Goal: Task Accomplishment & Management: Manage account settings

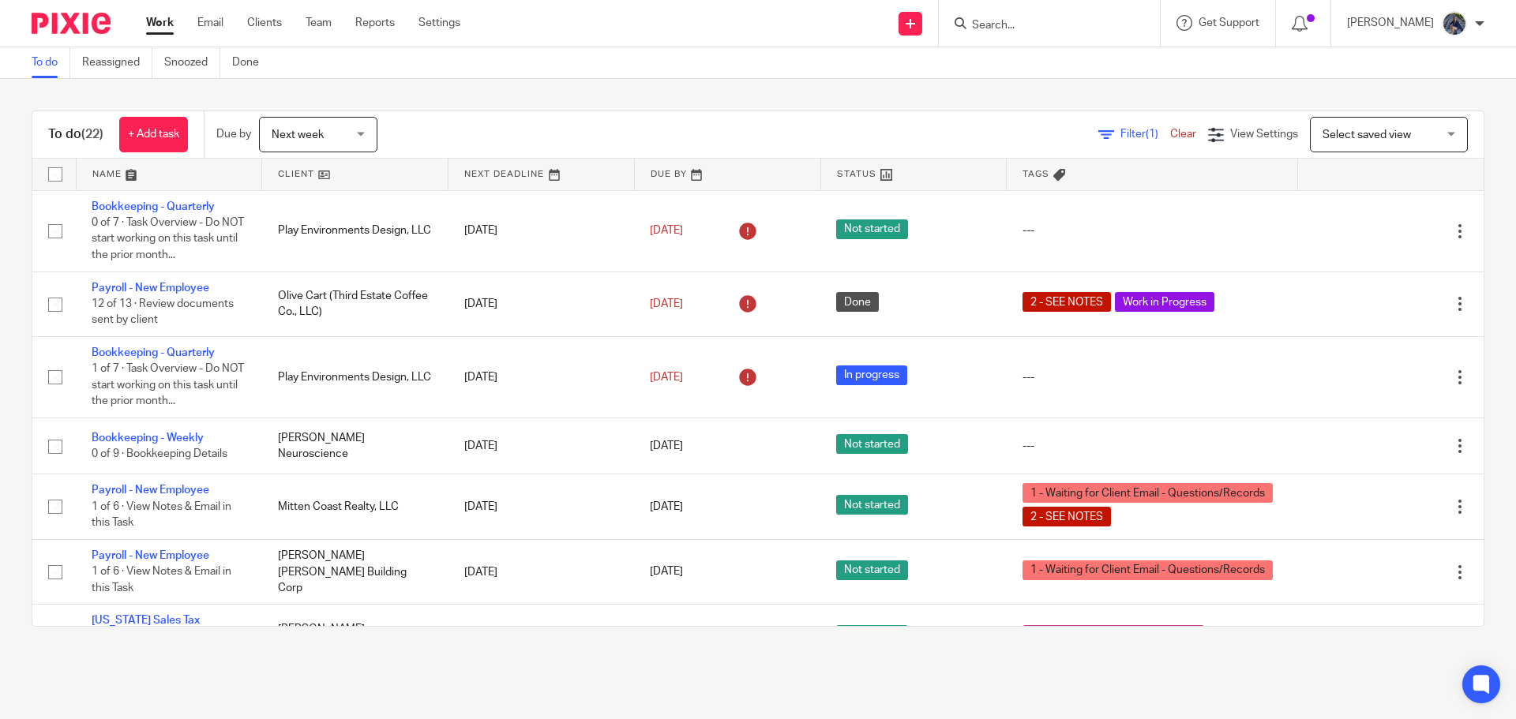
click at [1038, 17] on form at bounding box center [1054, 23] width 168 height 20
click at [1041, 26] on input "Search" at bounding box center [1041, 26] width 142 height 14
click at [1038, 28] on input "Search" at bounding box center [1041, 26] width 142 height 14
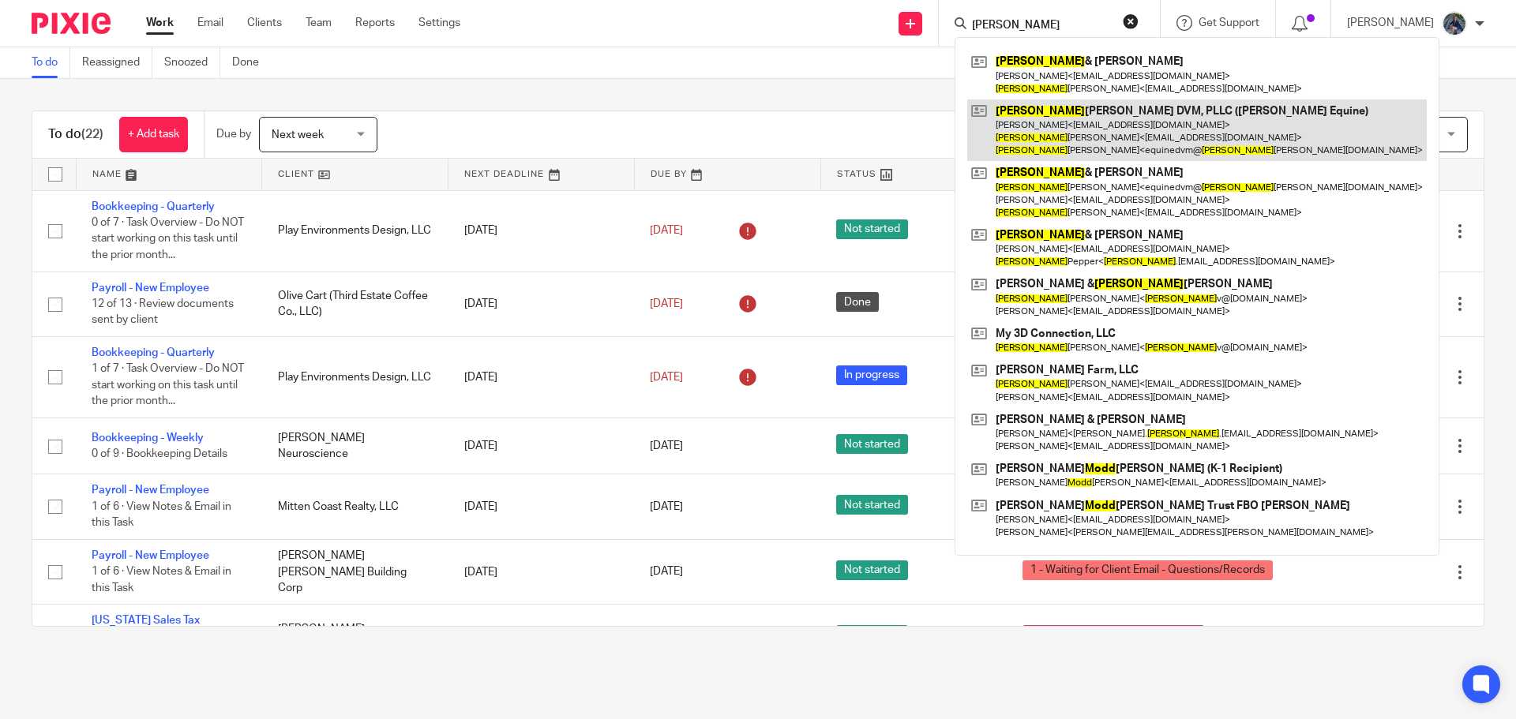
type input "todd"
click at [1075, 122] on link at bounding box center [1197, 130] width 460 height 62
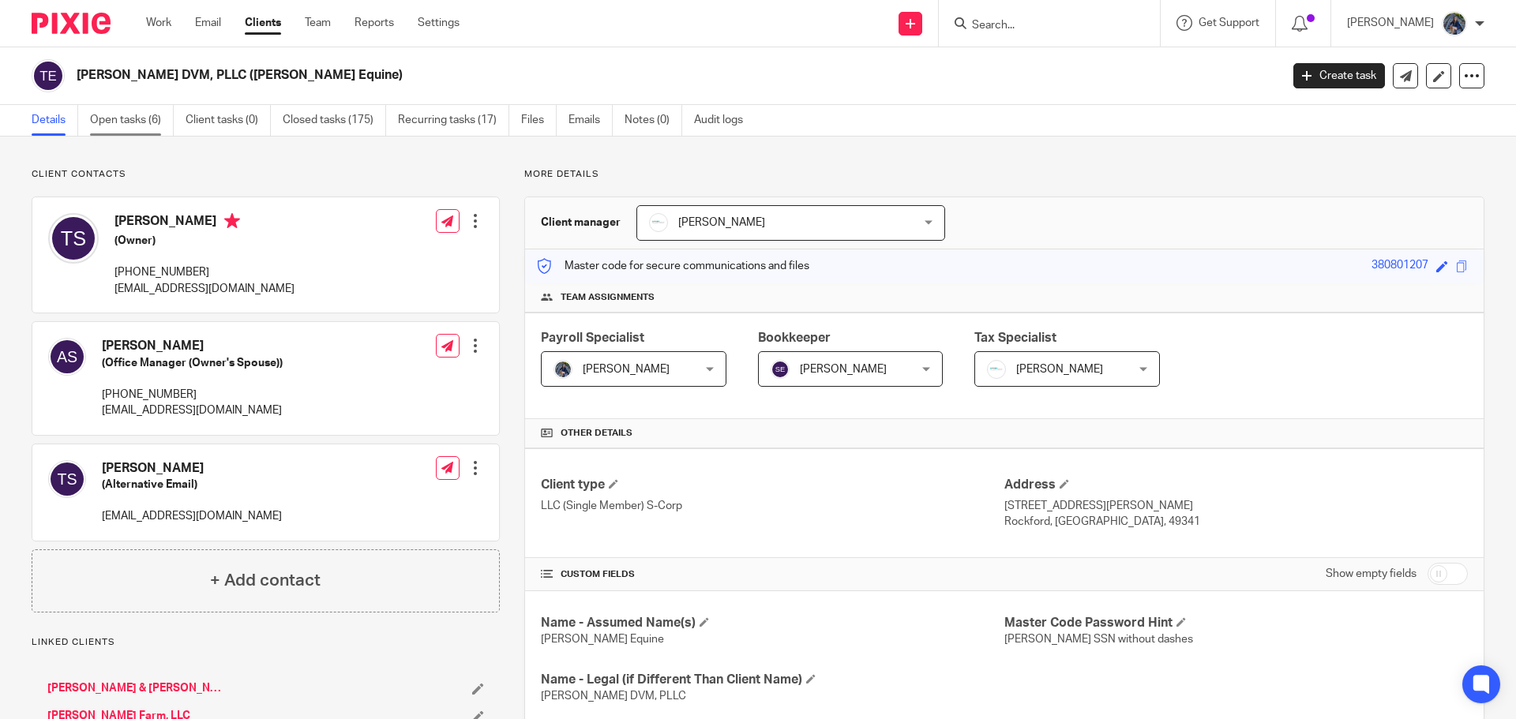
click at [131, 119] on link "Open tasks (6)" at bounding box center [132, 120] width 84 height 31
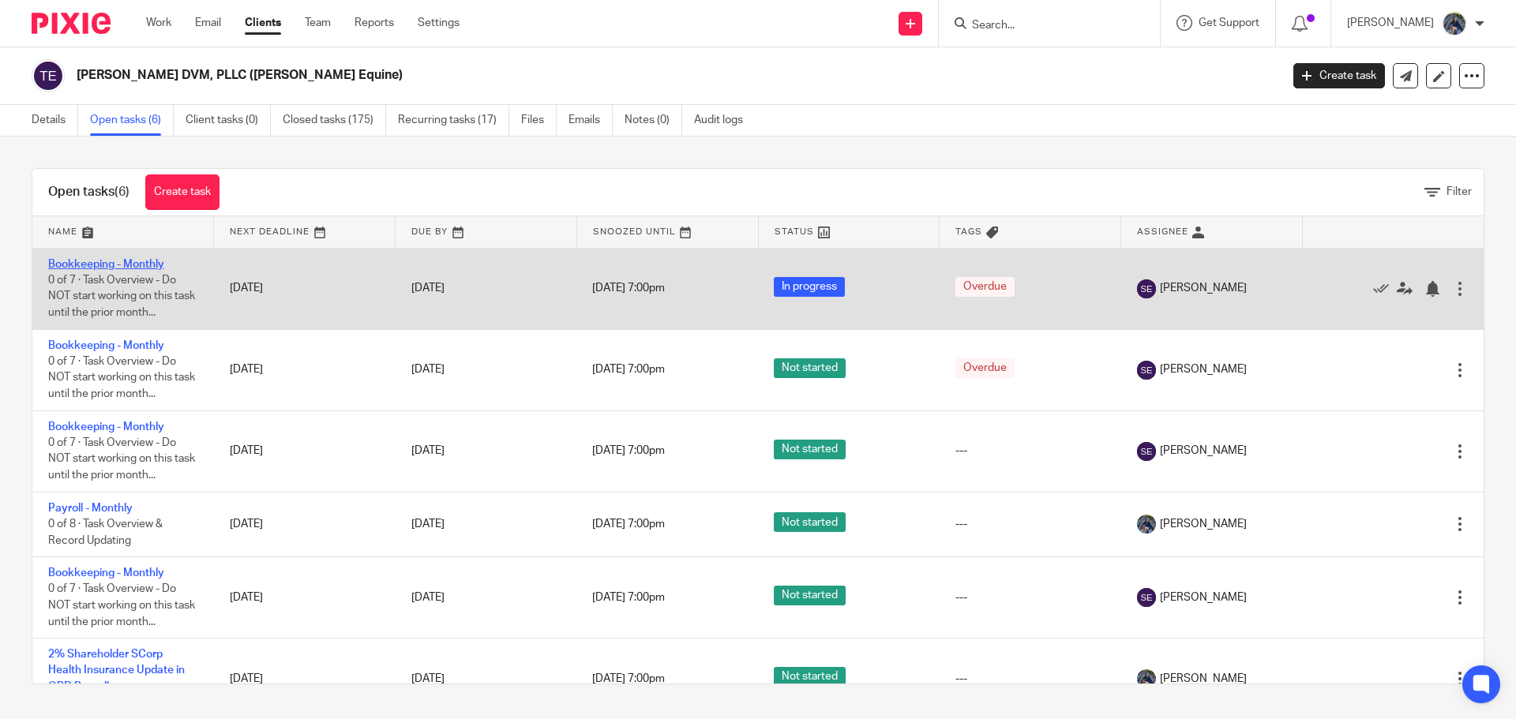
click at [116, 266] on link "Bookkeeping - Monthly" at bounding box center [106, 264] width 116 height 11
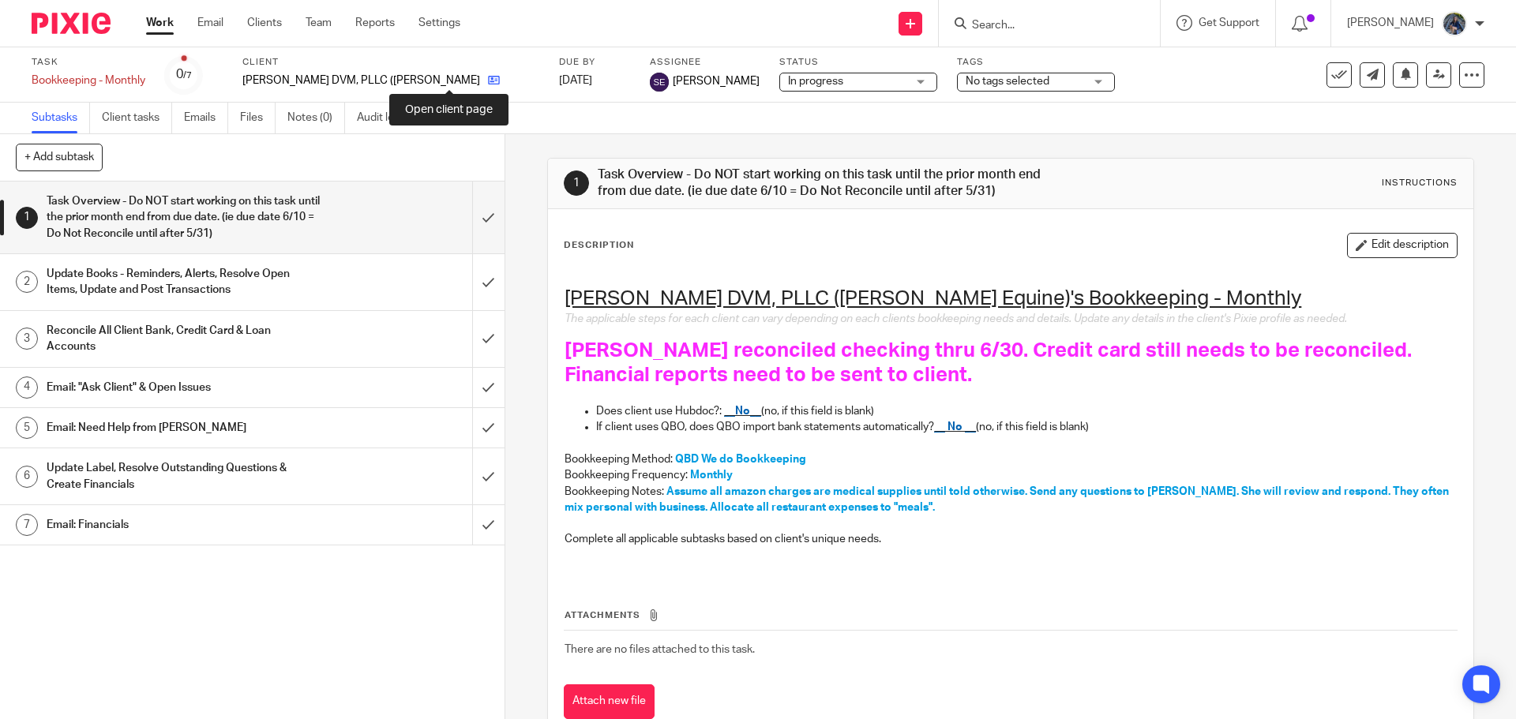
click at [488, 81] on icon at bounding box center [494, 80] width 12 height 12
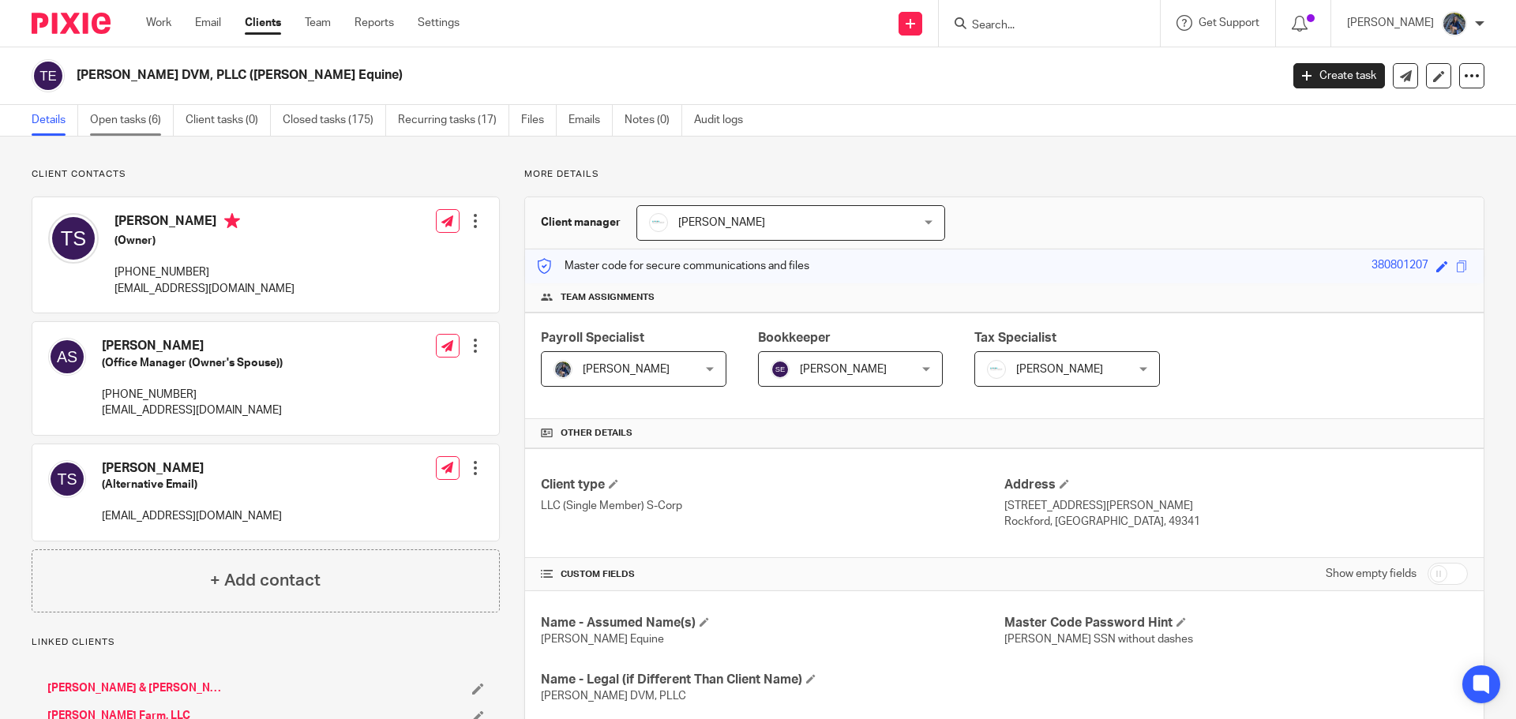
click at [149, 114] on link "Open tasks (6)" at bounding box center [132, 120] width 84 height 31
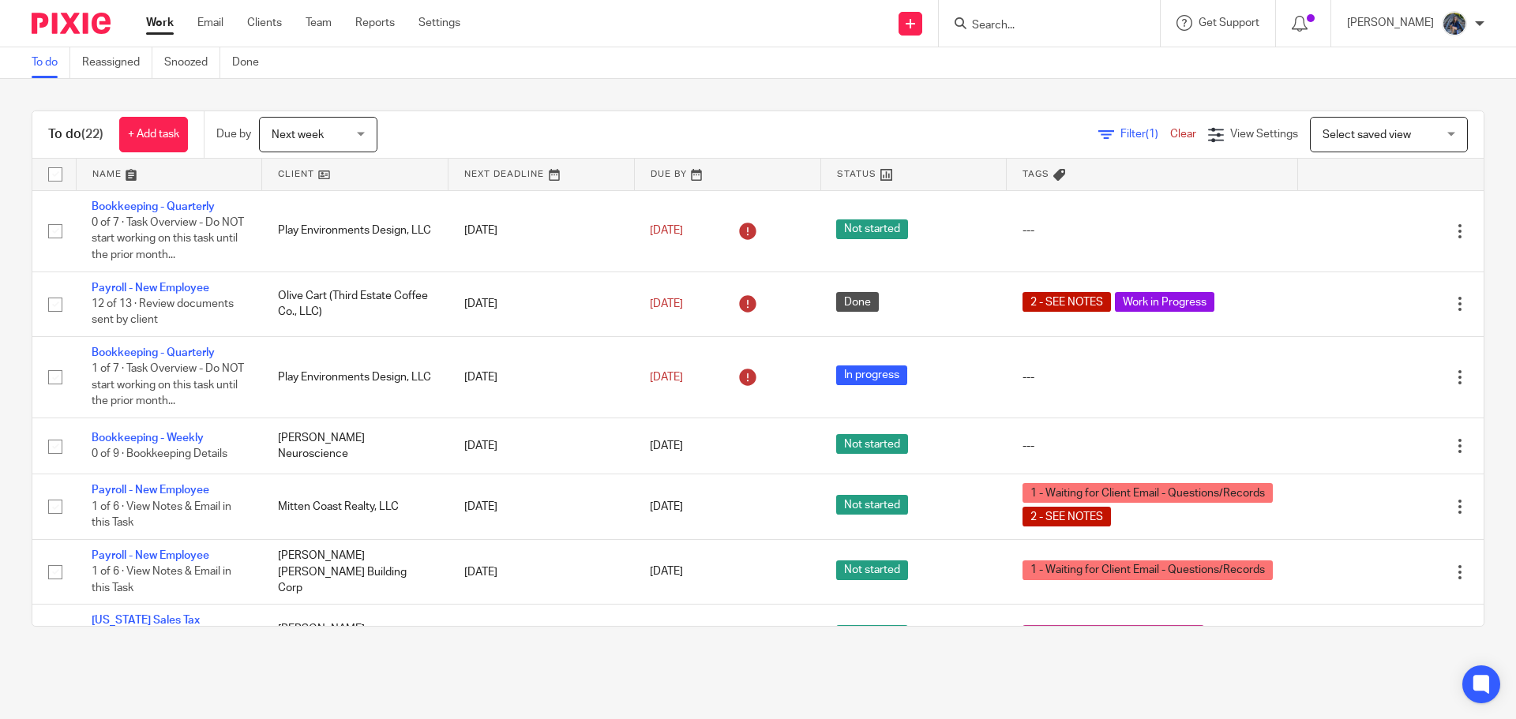
click at [1023, 26] on input "Search" at bounding box center [1041, 26] width 142 height 14
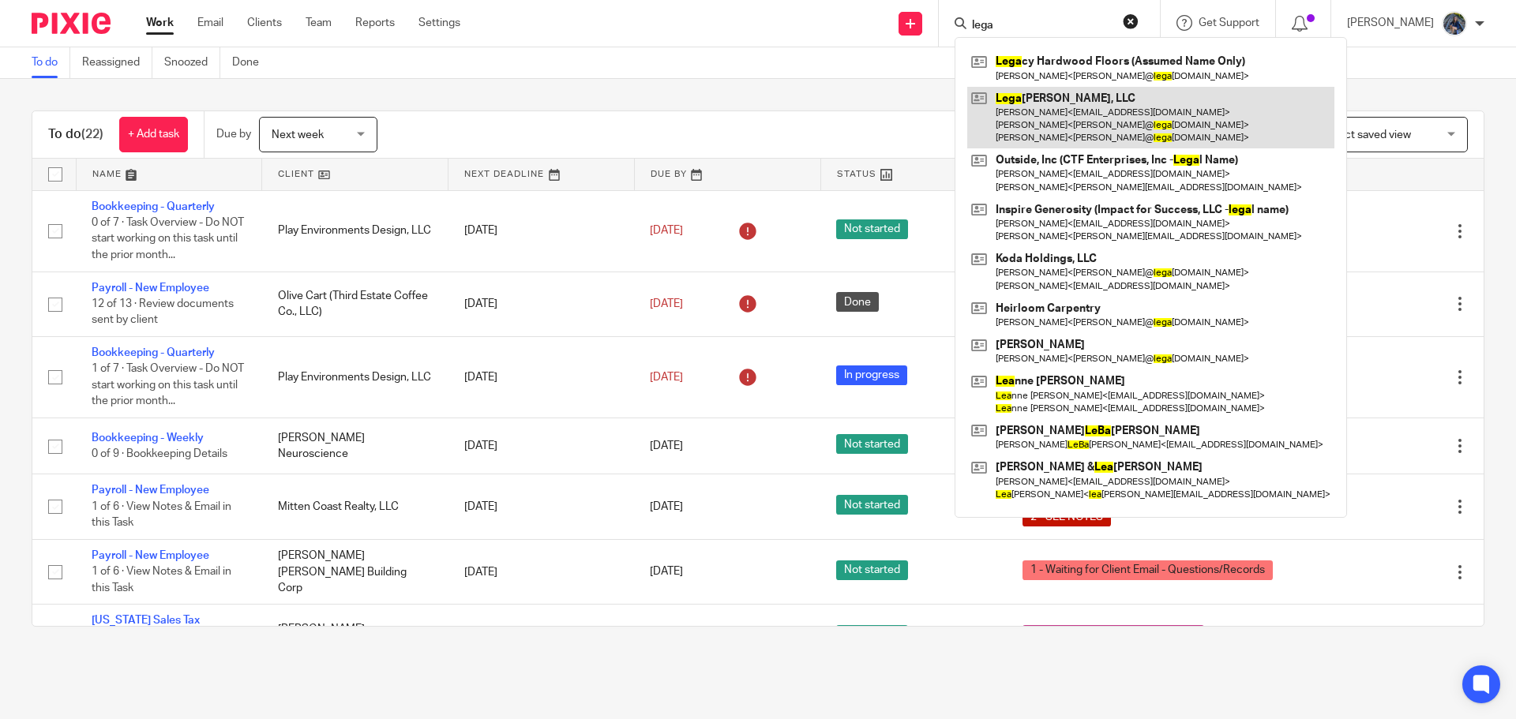
type input "lega"
click at [1068, 108] on link at bounding box center [1150, 118] width 367 height 62
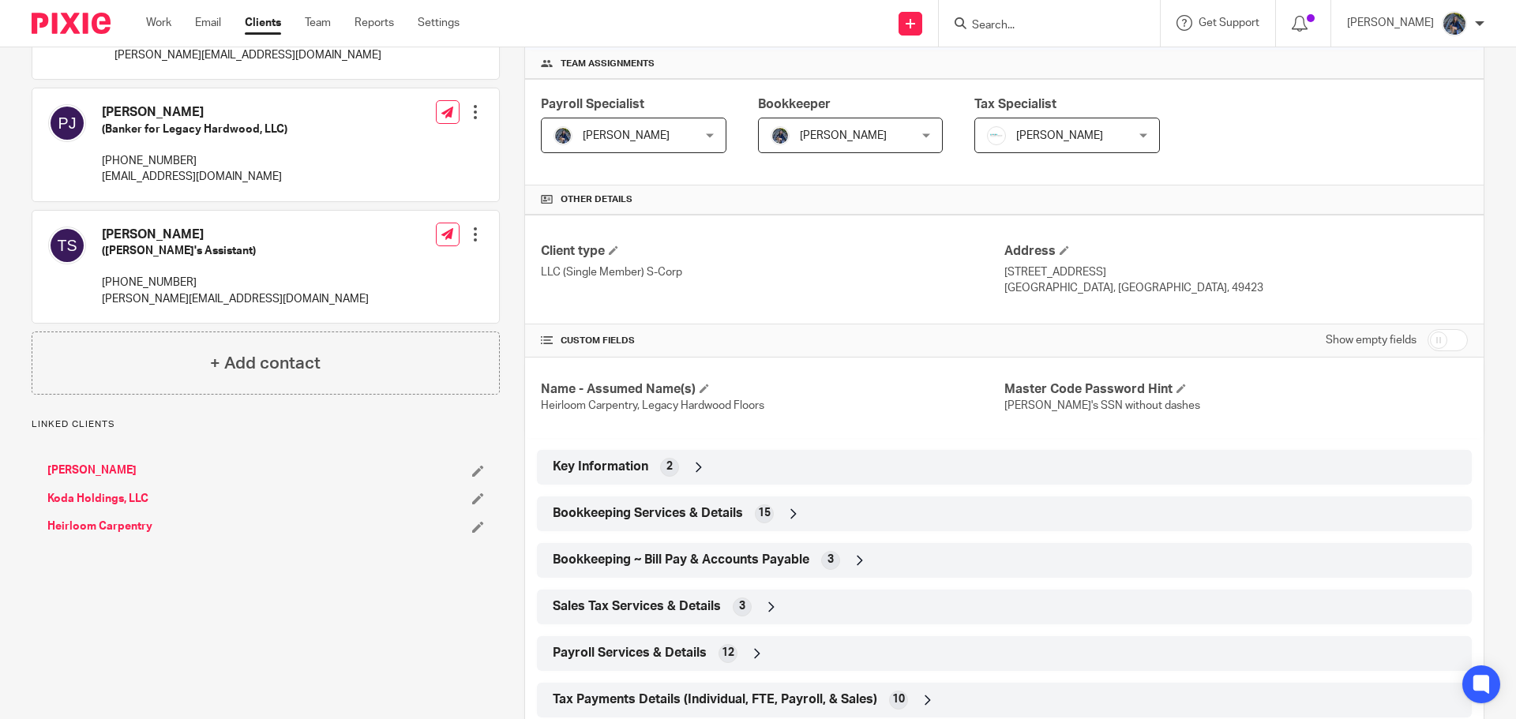
scroll to position [237, 0]
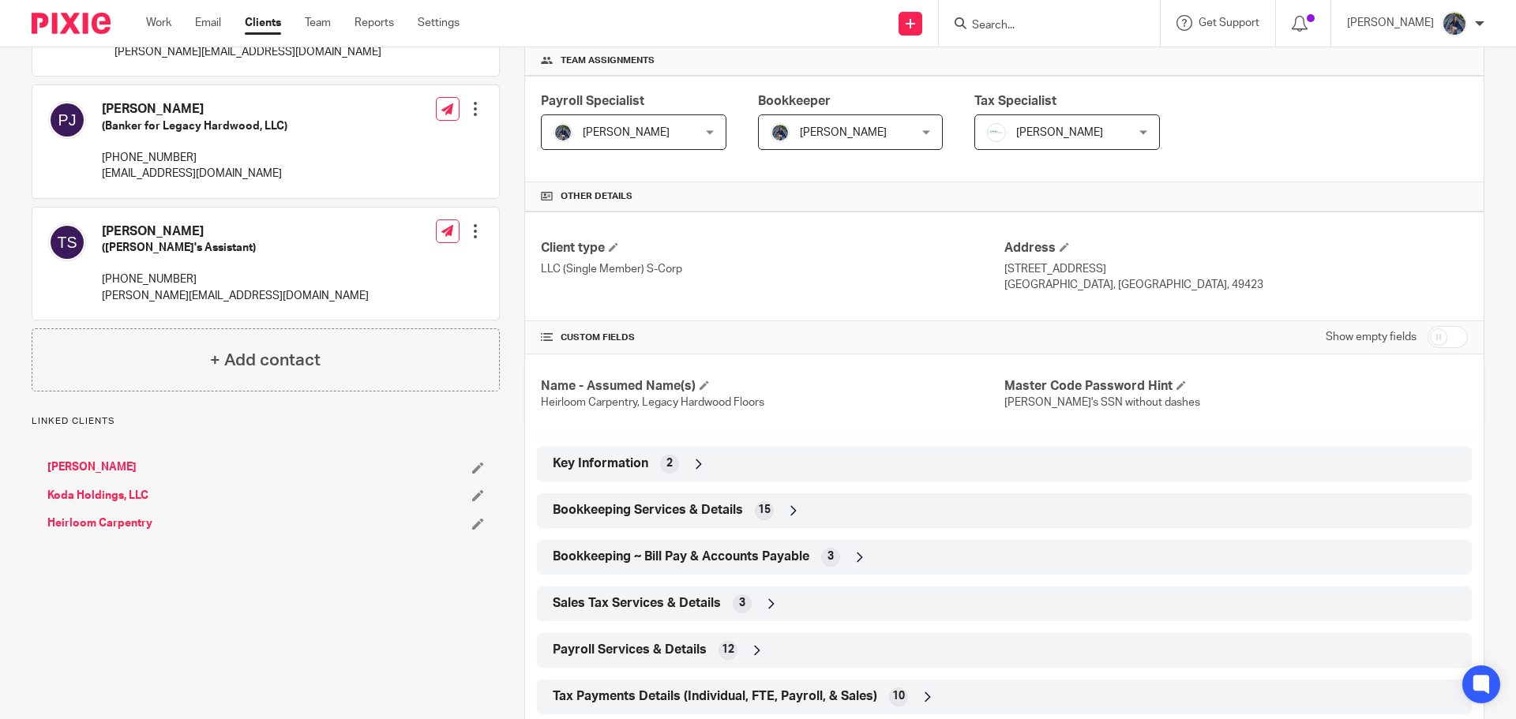
click at [799, 513] on div "Bookkeeping Services & Details 15" at bounding box center [1004, 510] width 911 height 27
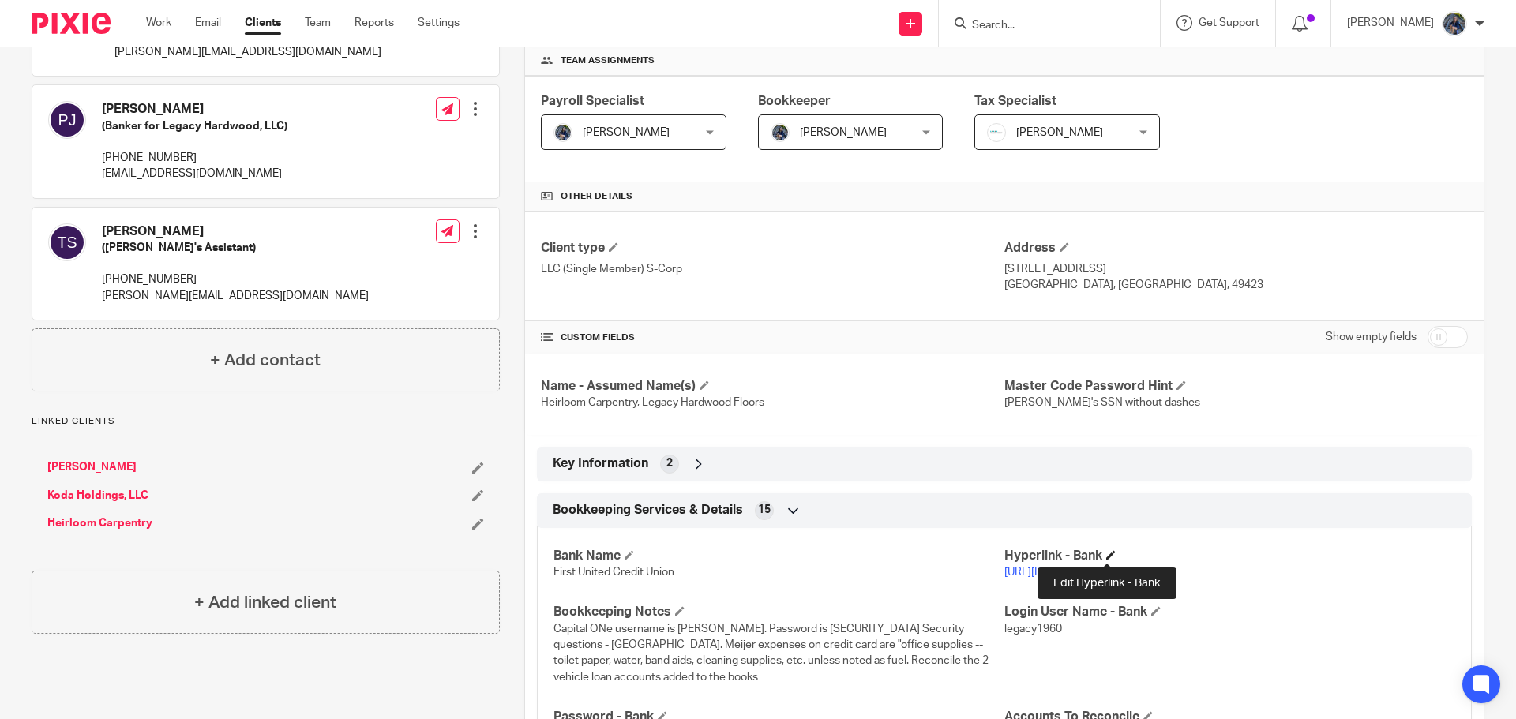
click at [1106, 554] on span at bounding box center [1110, 554] width 9 height 9
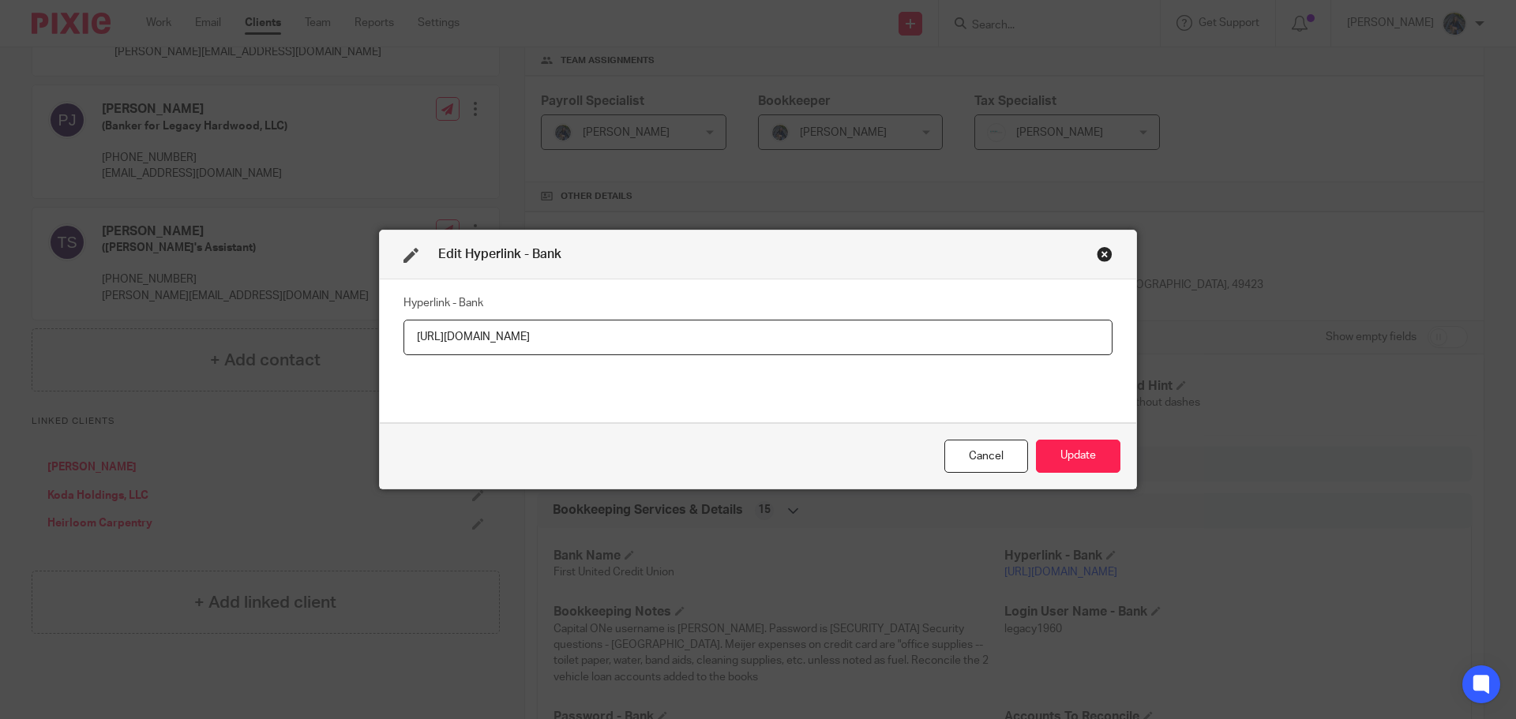
drag, startPoint x: 587, startPoint y: 333, endPoint x: 384, endPoint y: 353, distance: 204.7
click at [384, 353] on div "Hyperlink - Bank [URL][DOMAIN_NAME]" at bounding box center [758, 351] width 756 height 143
type input "[URL][DOMAIN_NAME]"
click at [1054, 455] on button "Update" at bounding box center [1078, 457] width 84 height 34
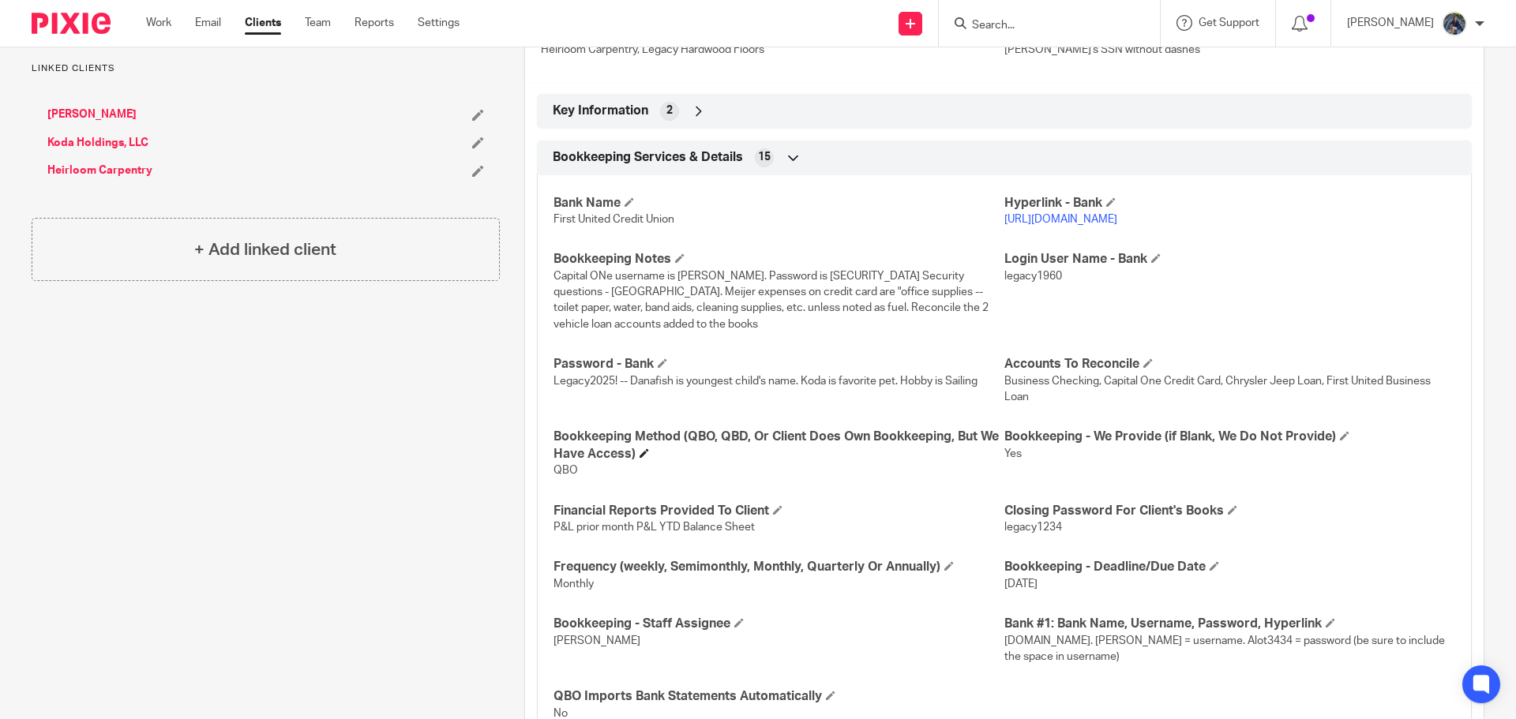
scroll to position [632, 0]
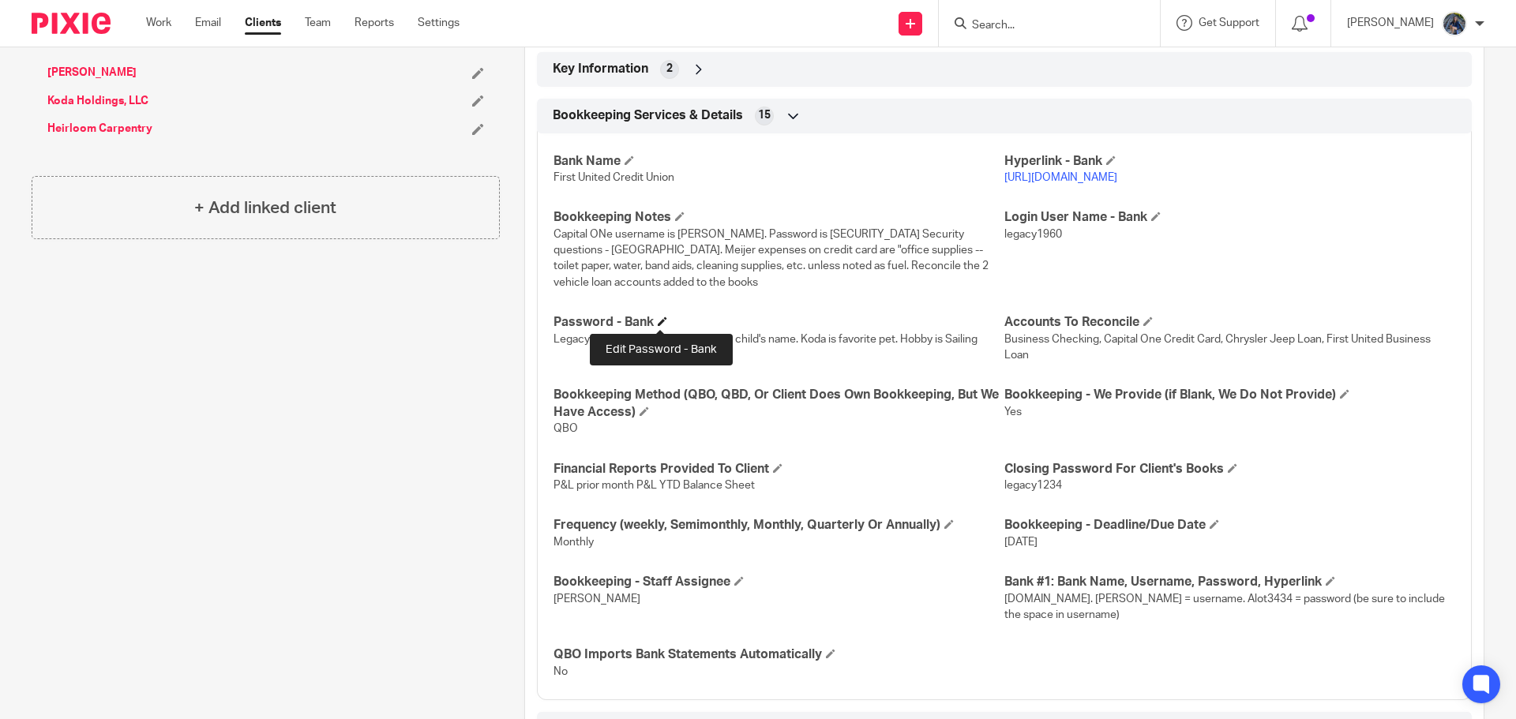
click at [659, 323] on span at bounding box center [662, 321] width 9 height 9
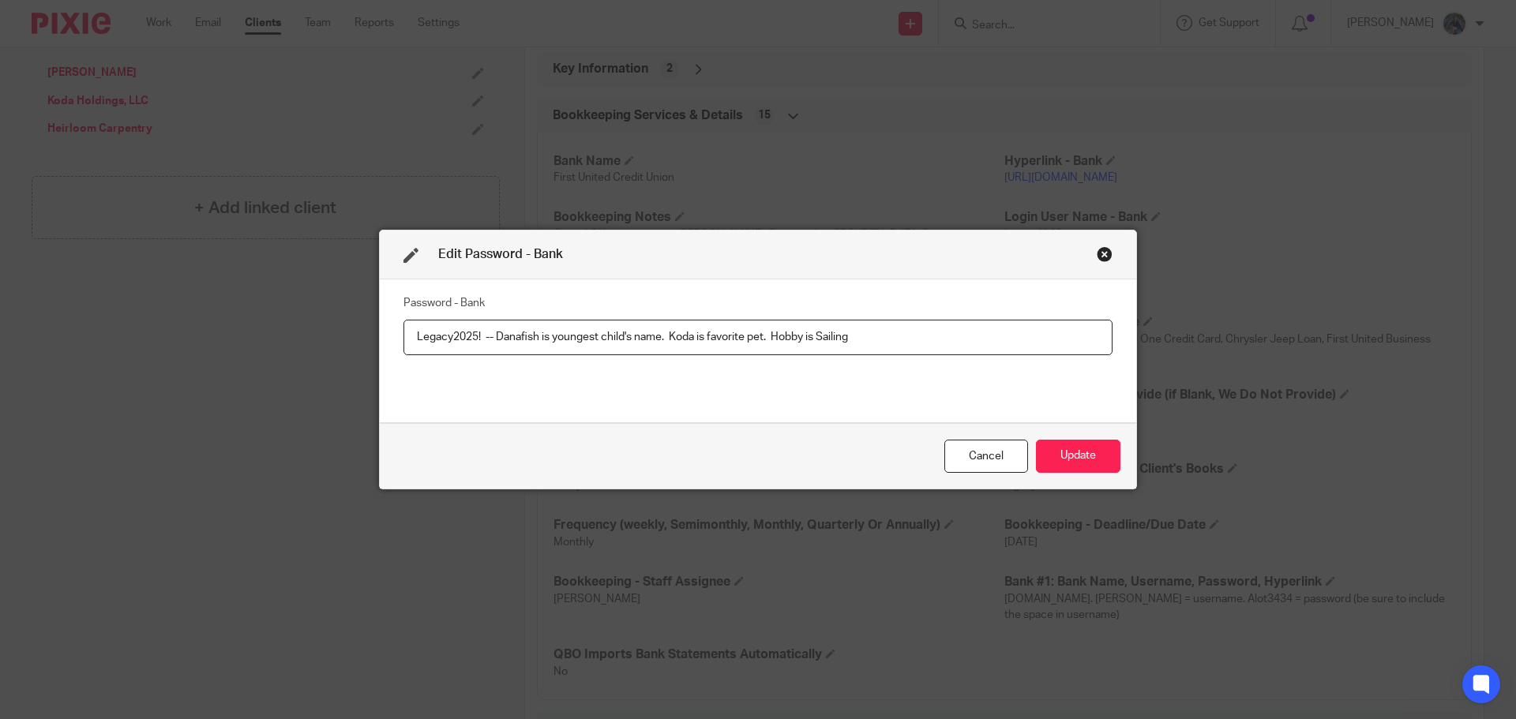
click at [443, 336] on input "Legacy2025! -- Danafish is youngest child's name. Koda is favorite pet. Hobby i…" at bounding box center [757, 338] width 709 height 36
drag, startPoint x: 446, startPoint y: 336, endPoint x: 397, endPoint y: 338, distance: 49.0
click at [403, 338] on input "Legacy2025! -- Danafish is youngest child's name. Koda is favorite pet. Hobby i…" at bounding box center [757, 338] width 709 height 36
click at [482, 330] on input "Summer2025! -- Danafish is youngest child's name. Koda is favorite pet. Hobby i…" at bounding box center [757, 338] width 709 height 36
type input "Summer2025$ -- [PERSON_NAME] is youngest child's name. Koda is favorite pet. Ho…"
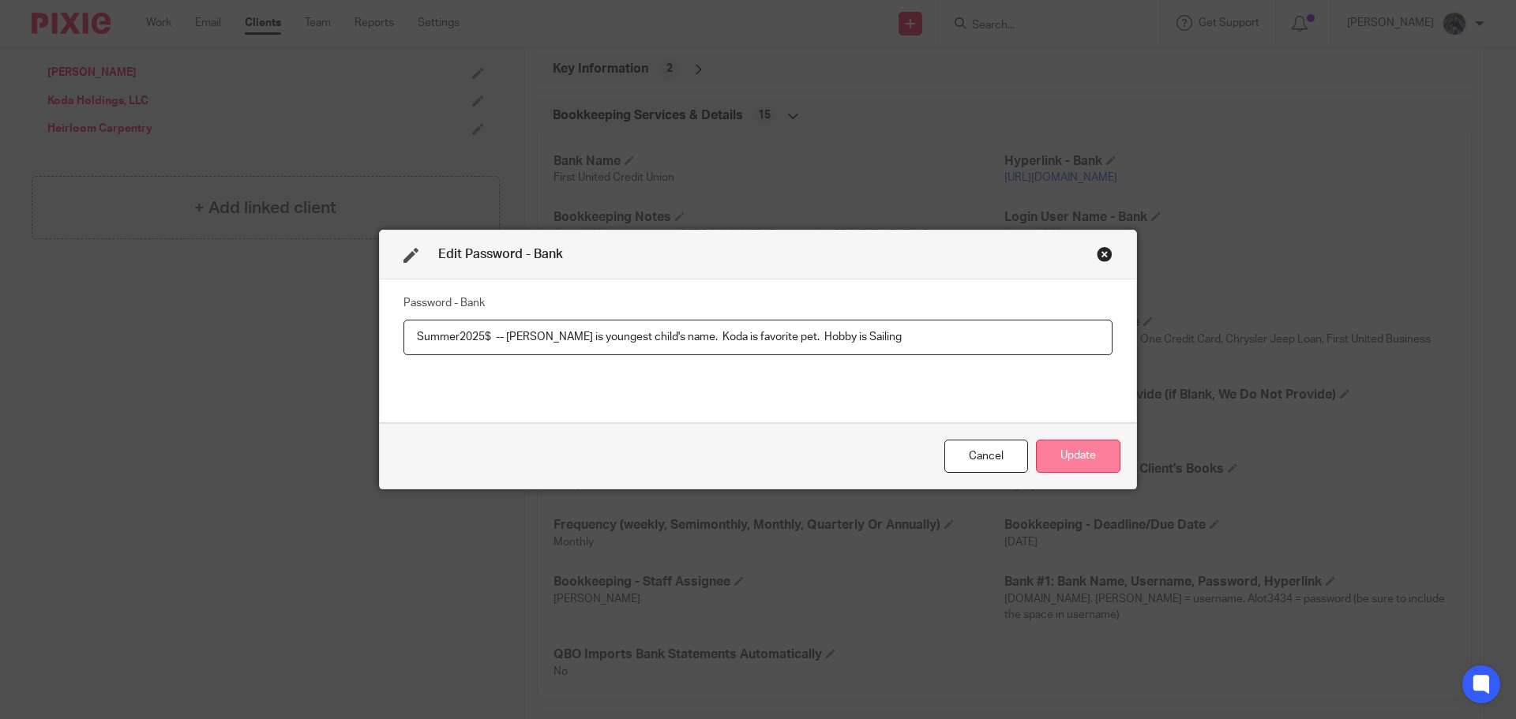
click at [1064, 454] on button "Update" at bounding box center [1078, 457] width 84 height 34
